Goal: Information Seeking & Learning: Learn about a topic

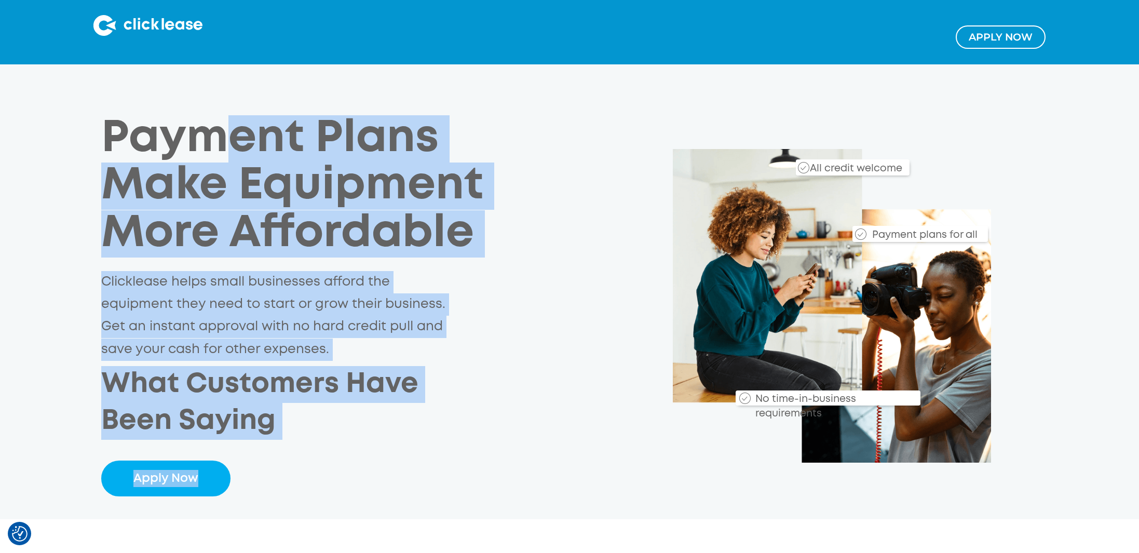
drag, startPoint x: 210, startPoint y: 126, endPoint x: 267, endPoint y: 511, distance: 389.3
click at [267, 511] on div "Payment Plans Make Equipment More Affordable Clicklease helps small businesses …" at bounding box center [569, 291] width 1139 height 455
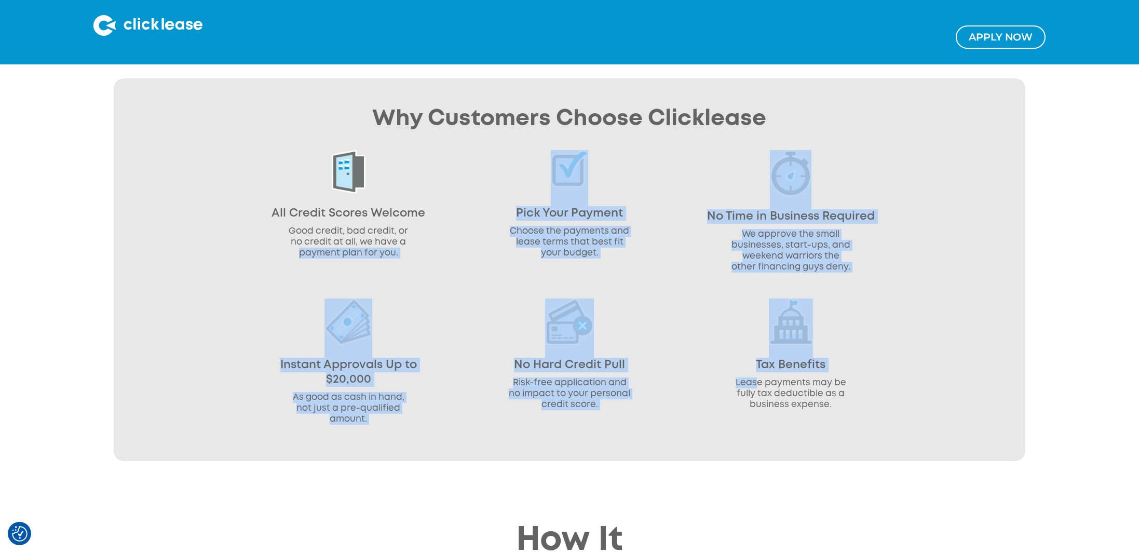
drag, startPoint x: 258, startPoint y: 255, endPoint x: 759, endPoint y: 377, distance: 515.7
click at [759, 377] on div "Why Customers Choose Clicklease All Credit Scores Welcome Good credit, bad cred…" at bounding box center [569, 269] width 911 height 383
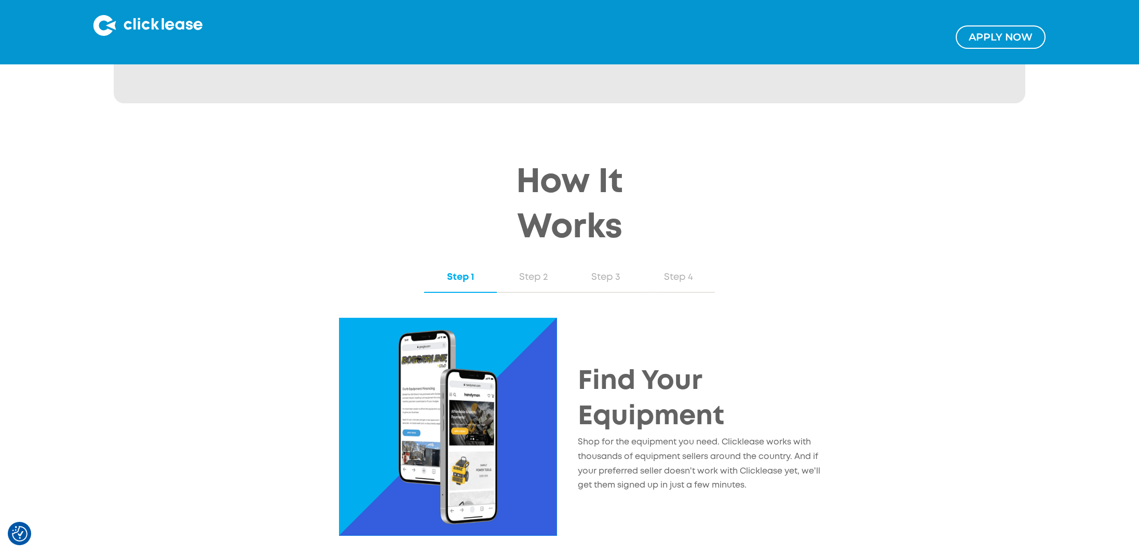
click at [706, 436] on p "Shop for the equipment you need. Clicklease works with thousands of equipment s…" at bounding box center [699, 464] width 243 height 58
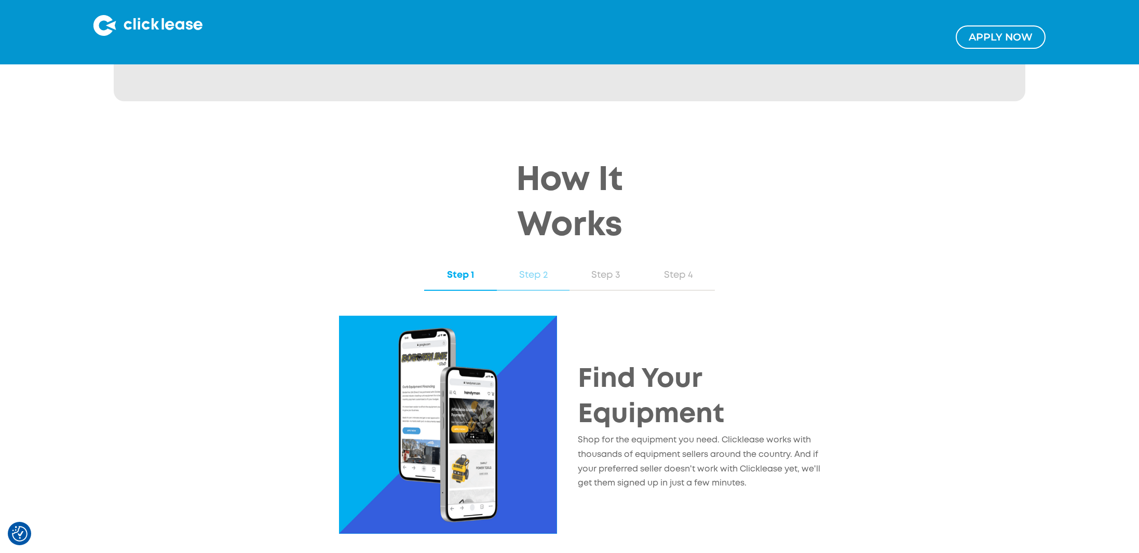
click at [532, 268] on div "Step 2" at bounding box center [533, 274] width 52 height 13
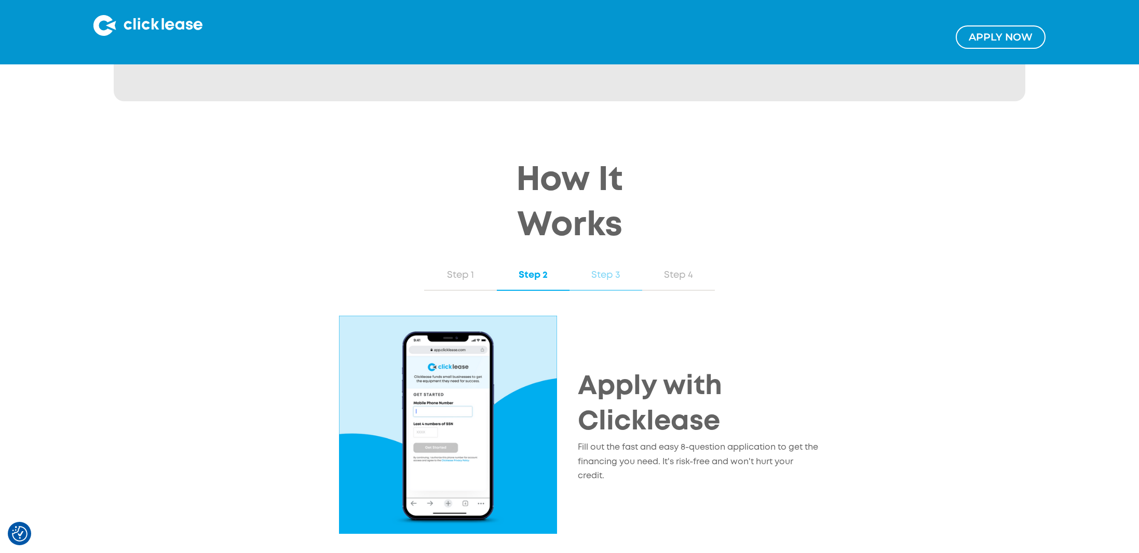
click at [581, 268] on div "Step 3" at bounding box center [606, 274] width 52 height 13
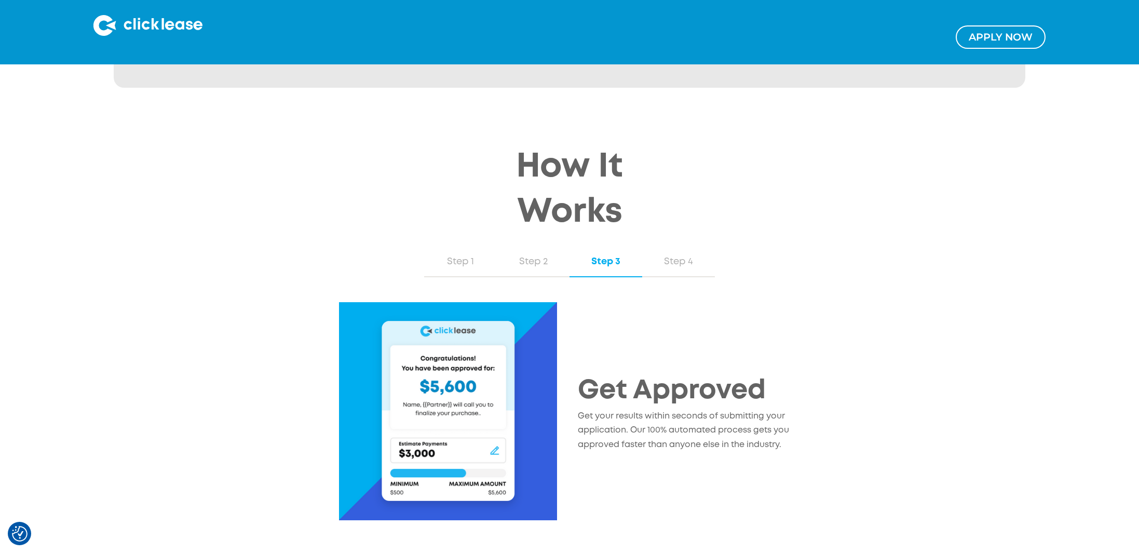
scroll to position [919, 0]
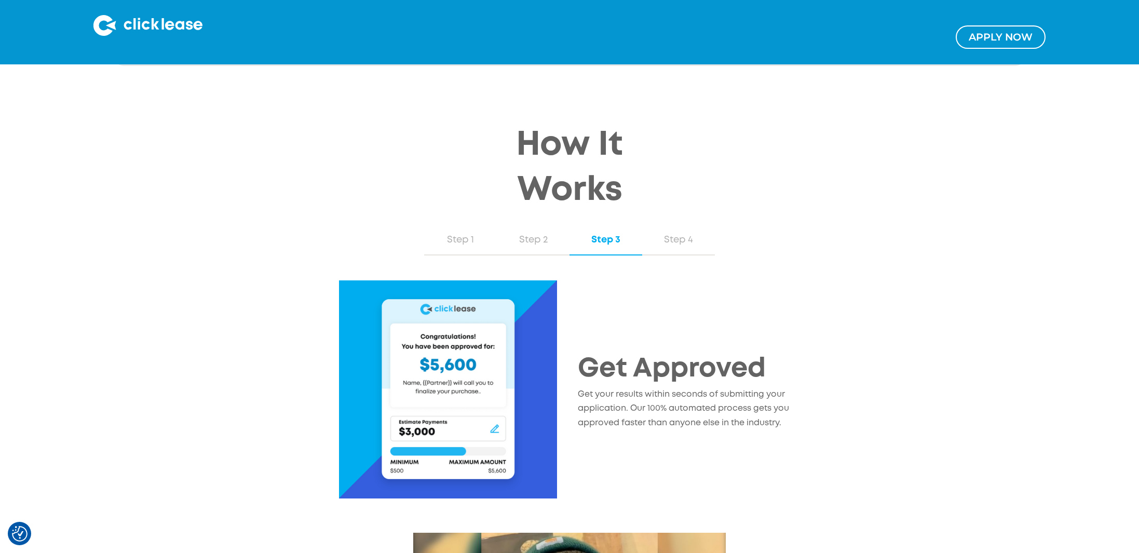
click at [643, 281] on div "Get Approved Get your results within seconds of submitting your application. Ou…" at bounding box center [569, 393] width 603 height 226
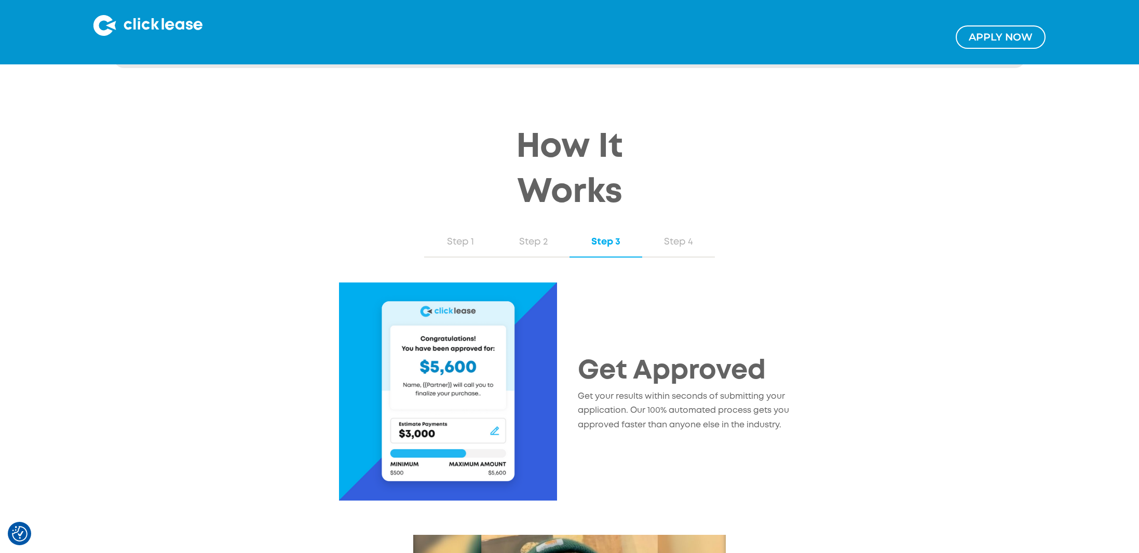
scroll to position [924, 0]
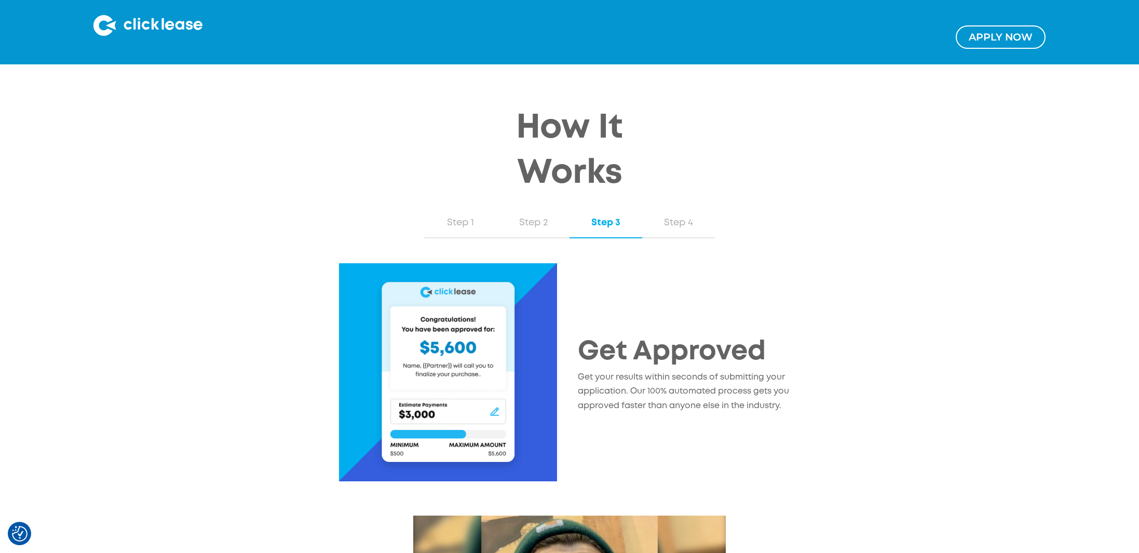
click at [639, 289] on div "Get Approved Get your results within seconds of submitting your application. Ou…" at bounding box center [569, 376] width 603 height 226
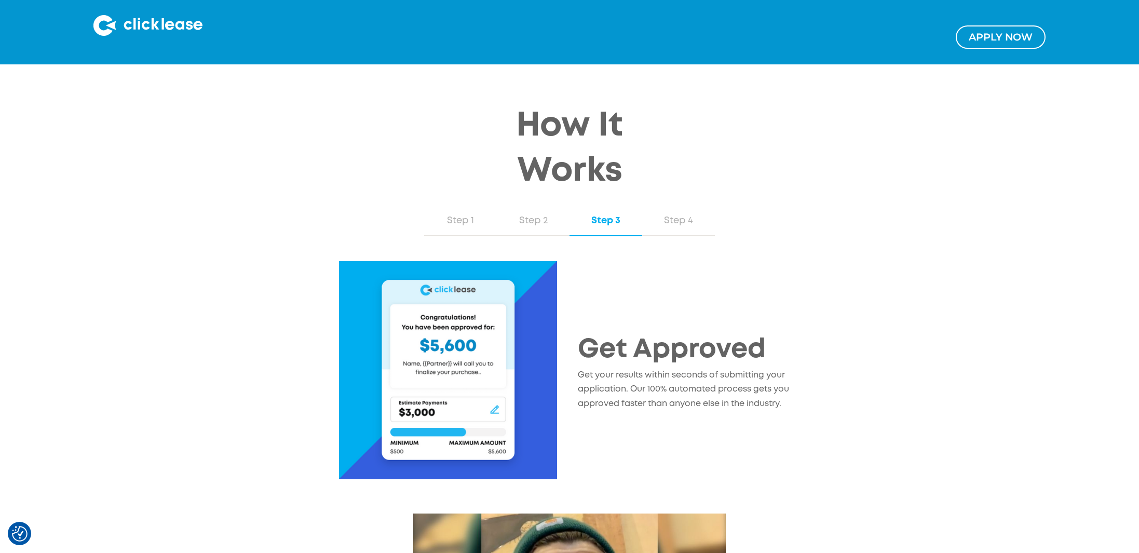
scroll to position [1036, 0]
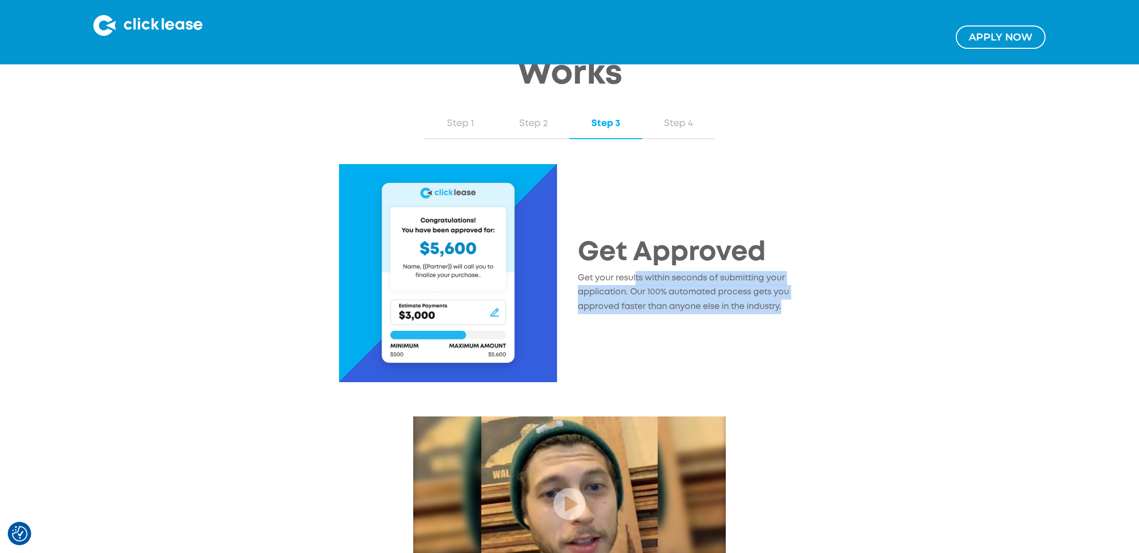
drag, startPoint x: 636, startPoint y: 271, endPoint x: 789, endPoint y: 311, distance: 157.9
click at [790, 311] on p "Get your results within seconds of submitting your application. Our 100% automa…" at bounding box center [699, 292] width 243 height 43
click at [789, 311] on p "Get your results within seconds of submitting your application. Our 100% automa…" at bounding box center [699, 292] width 243 height 43
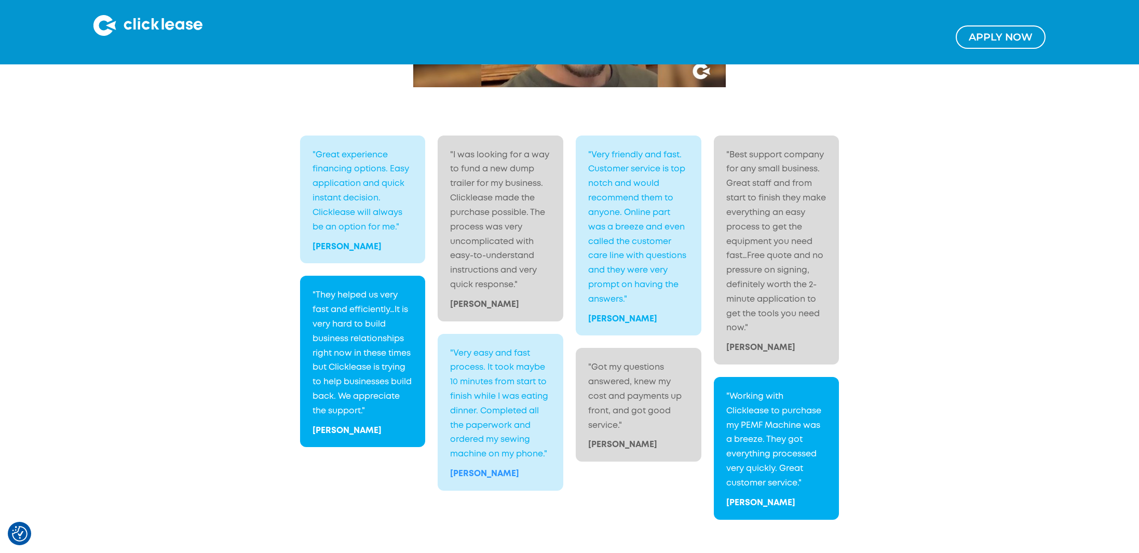
scroll to position [2040, 0]
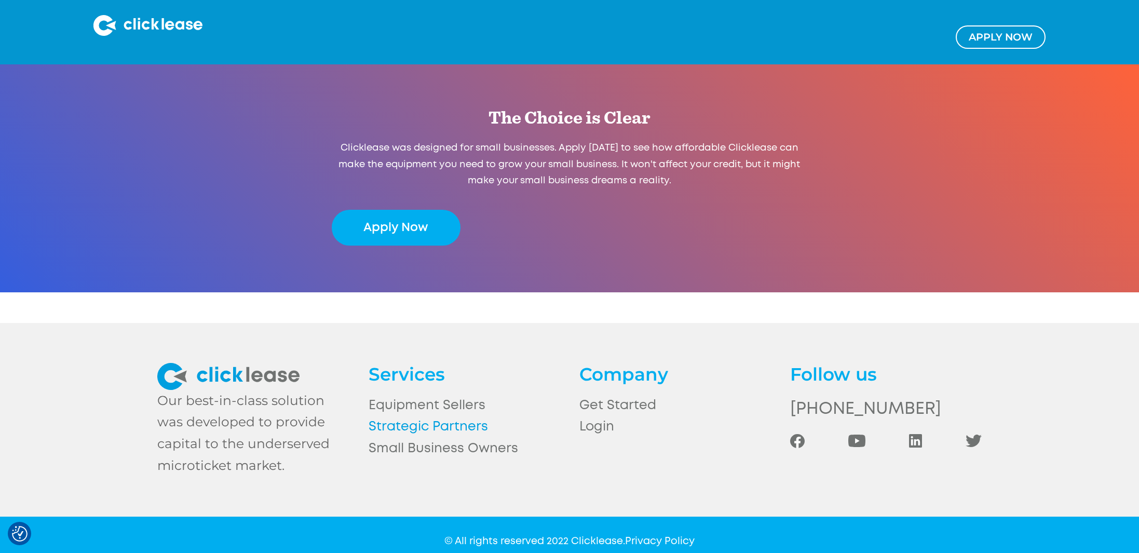
click at [479, 418] on link "Strategic Partners" at bounding box center [464, 427] width 191 height 22
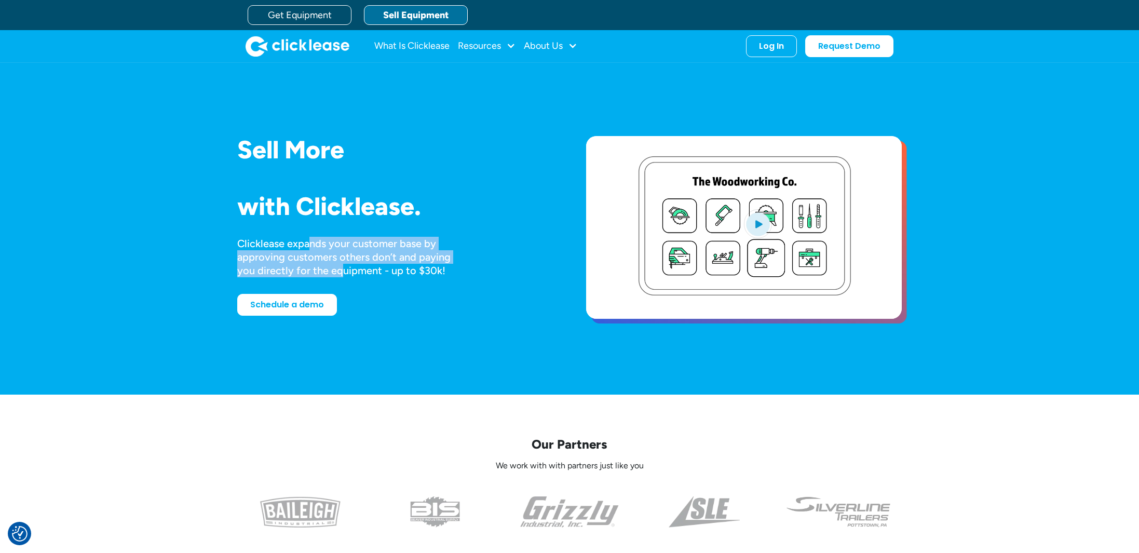
drag, startPoint x: 315, startPoint y: 250, endPoint x: 319, endPoint y: 269, distance: 19.3
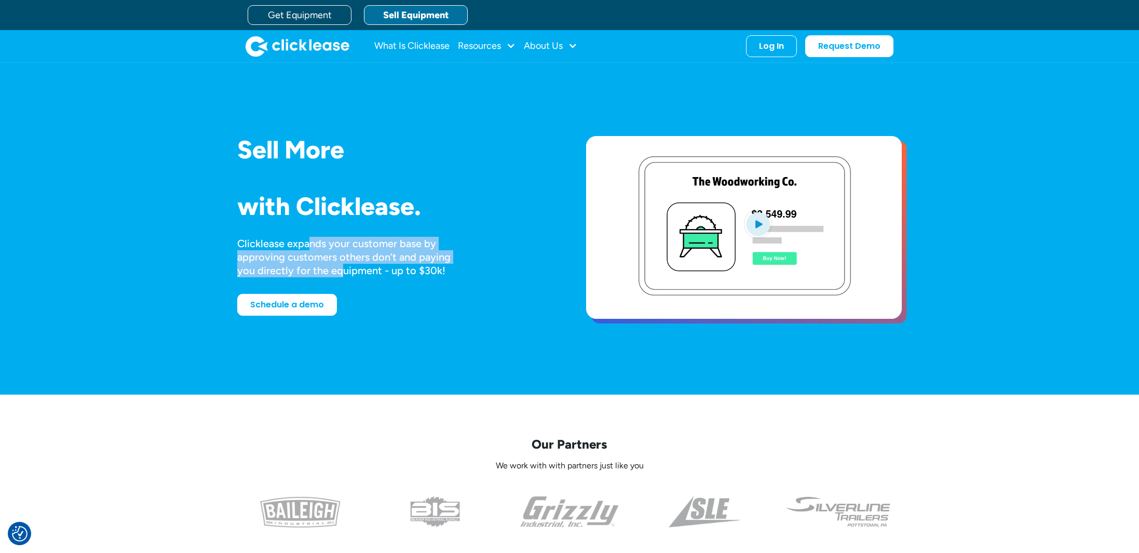
click at [319, 269] on div "Clicklease expands your customer base by approving customers others don’t and p…" at bounding box center [353, 257] width 233 height 40
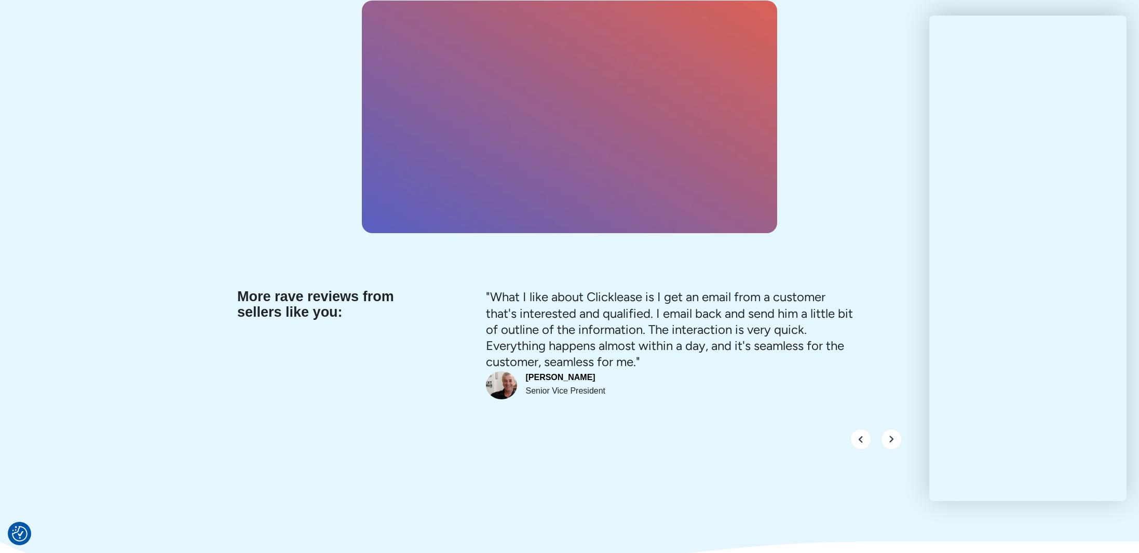
scroll to position [4320, 0]
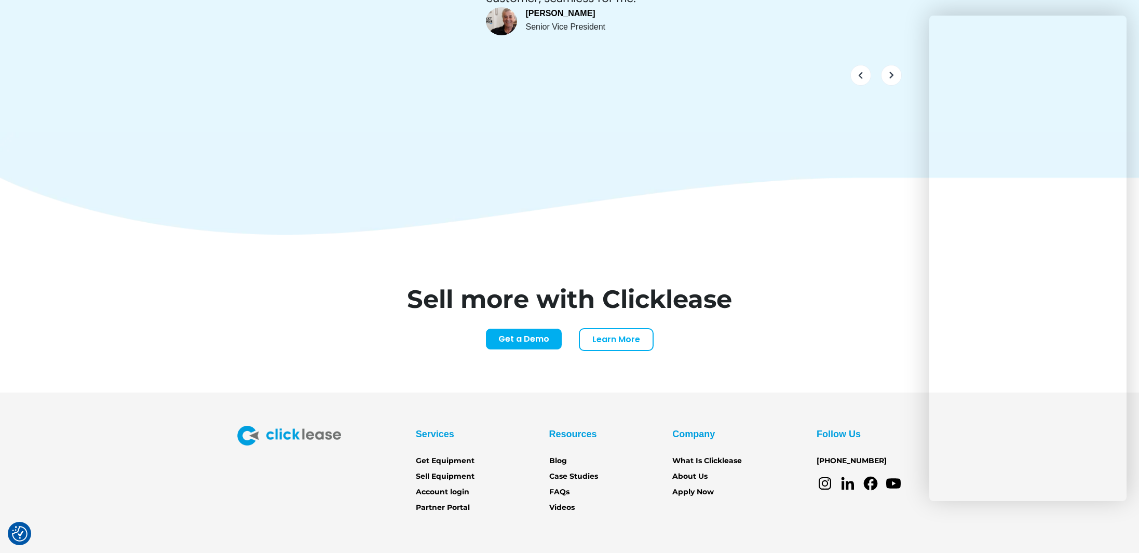
click at [720, 310] on div "Sell more with Clicklease Get a Demo Learn More Name* Email* Company Name* Webs…" at bounding box center [569, 314] width 664 height 158
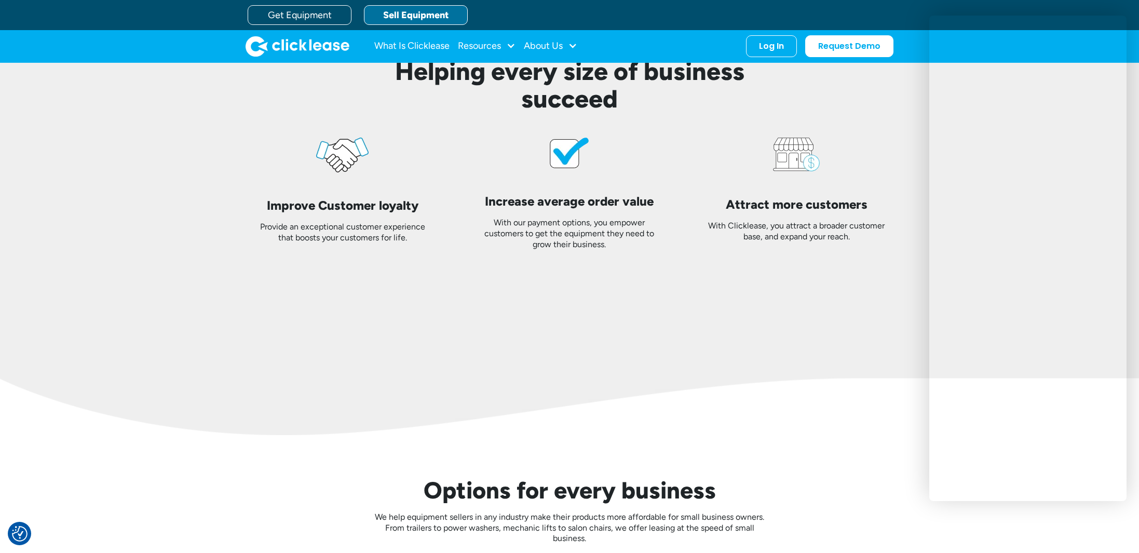
scroll to position [1985, 0]
